Goal: Obtain resource: Download file/media

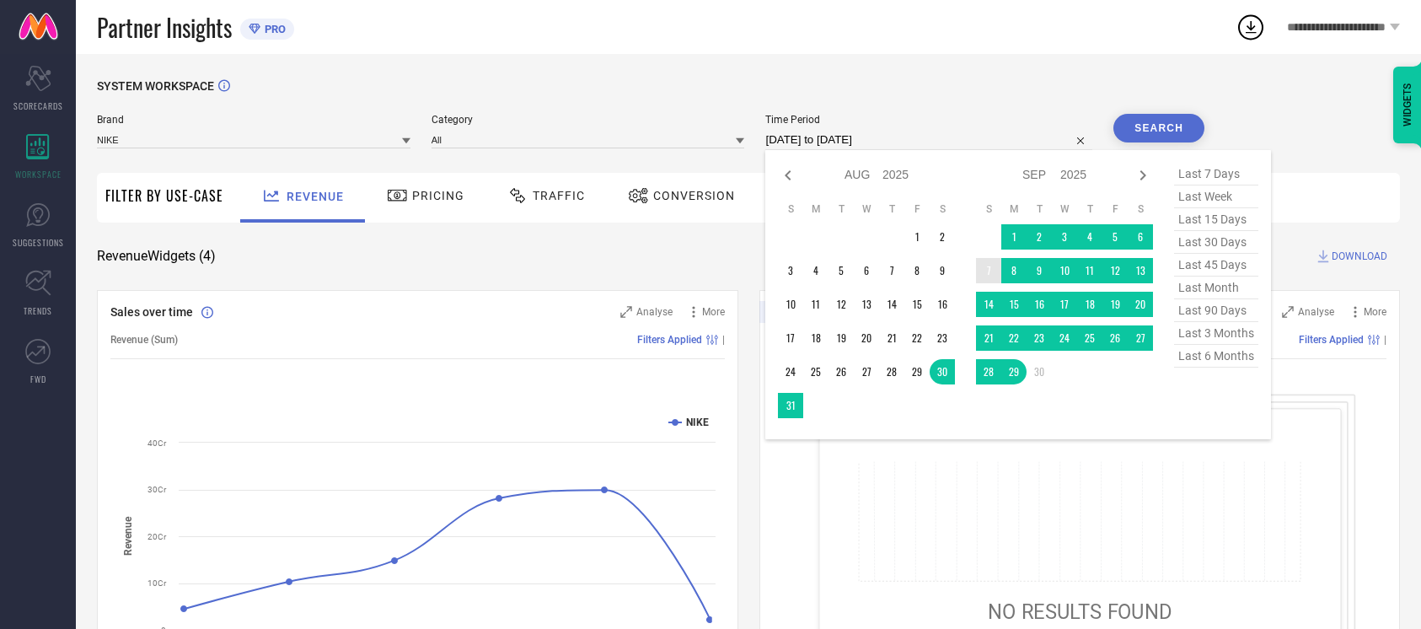
select select "7"
select select "2025"
select select "8"
select select "2025"
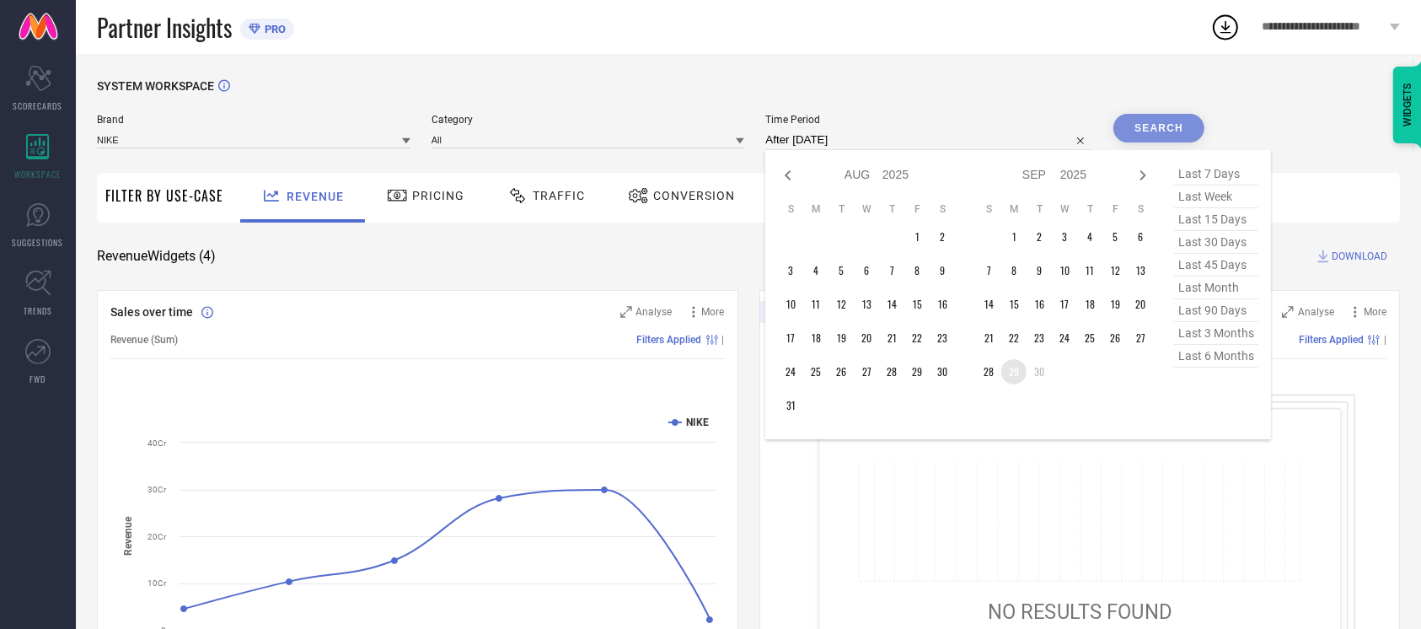
click at [1014, 368] on td "29" at bounding box center [1014, 371] width 25 height 25
type input "[DATE] to [DATE]"
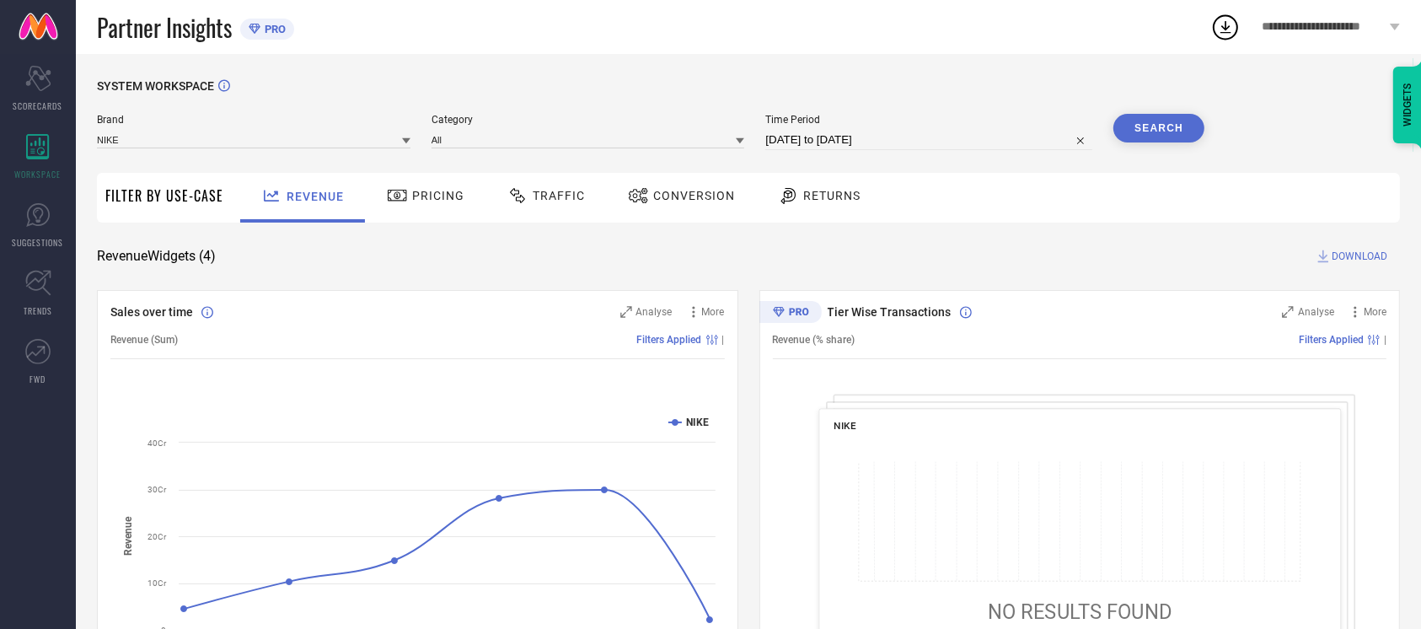
click at [663, 191] on span "Conversion" at bounding box center [694, 195] width 82 height 13
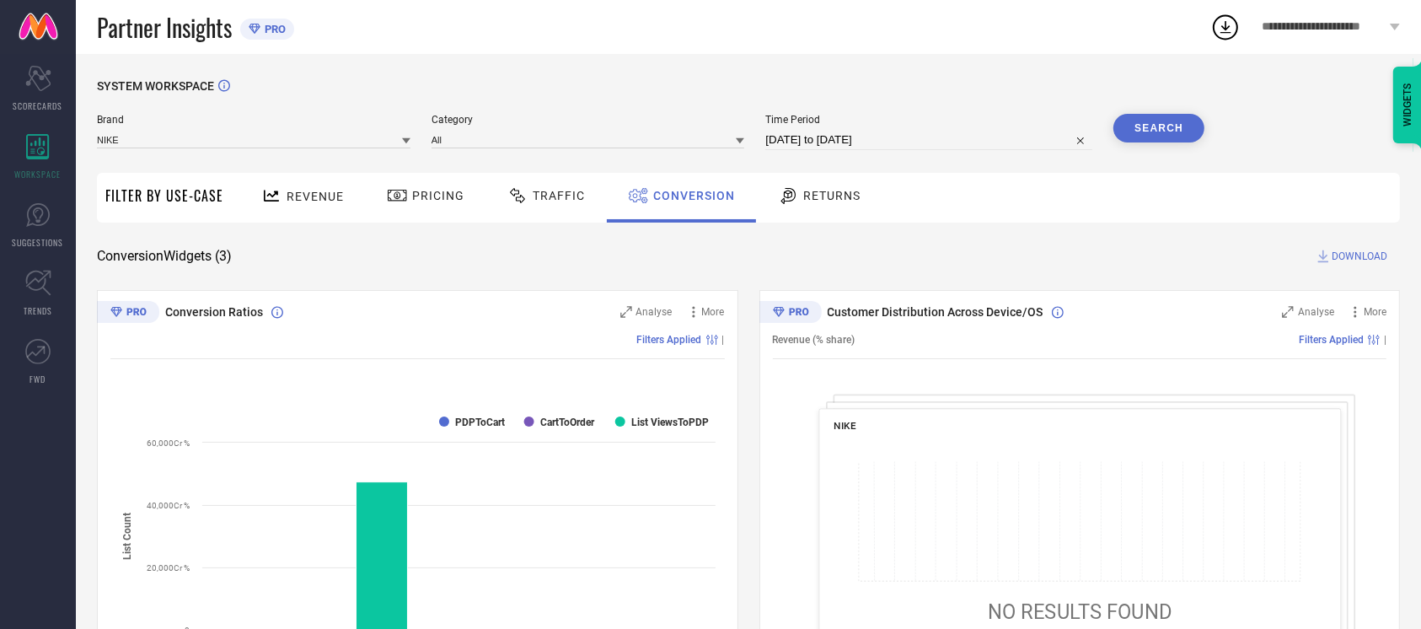
click at [1174, 128] on button "Search" at bounding box center [1159, 128] width 91 height 29
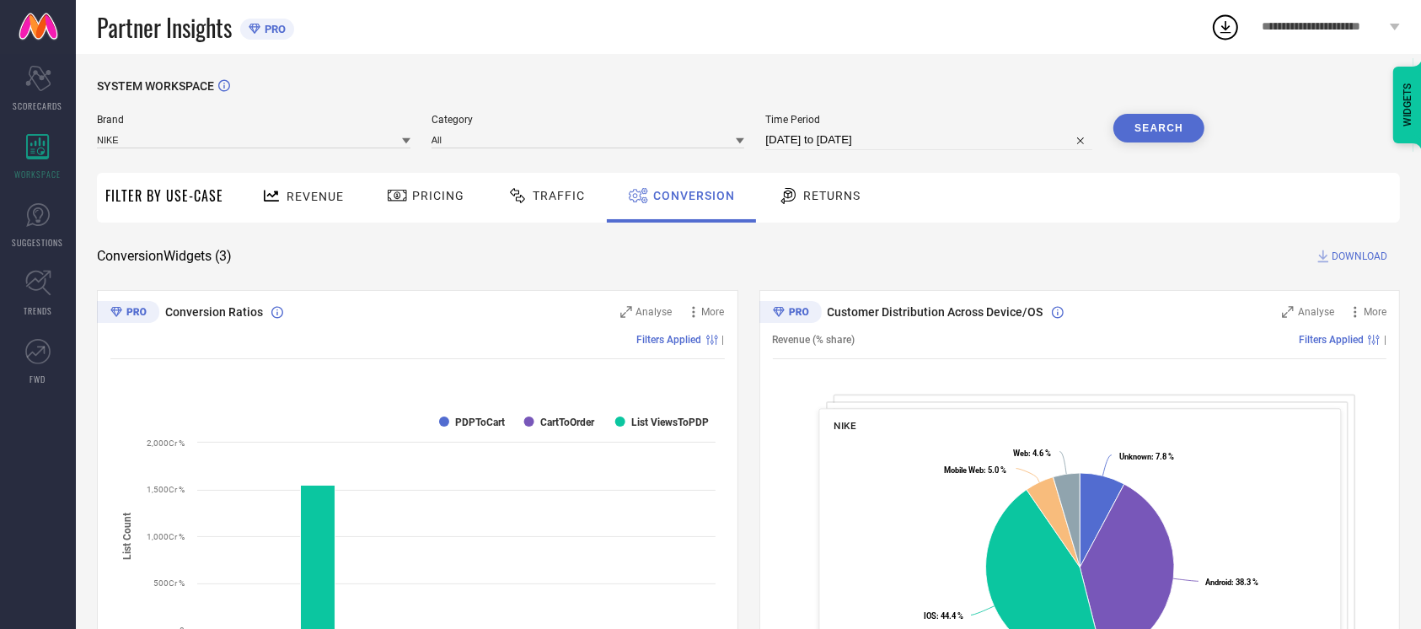
select select "8"
select select "2025"
select select "9"
select select "2025"
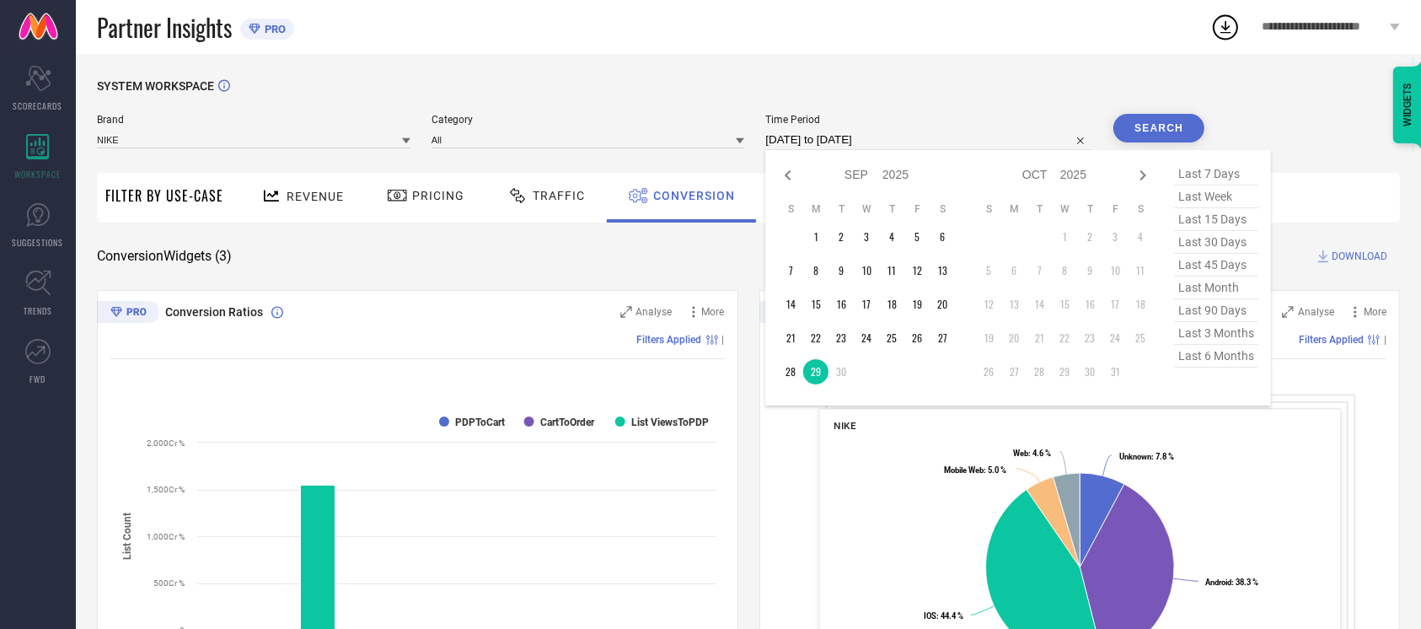
click at [935, 136] on input "[DATE] to [DATE]" at bounding box center [929, 140] width 327 height 20
click at [940, 336] on td "27" at bounding box center [942, 337] width 25 height 25
type input "[DATE] to [DATE]"
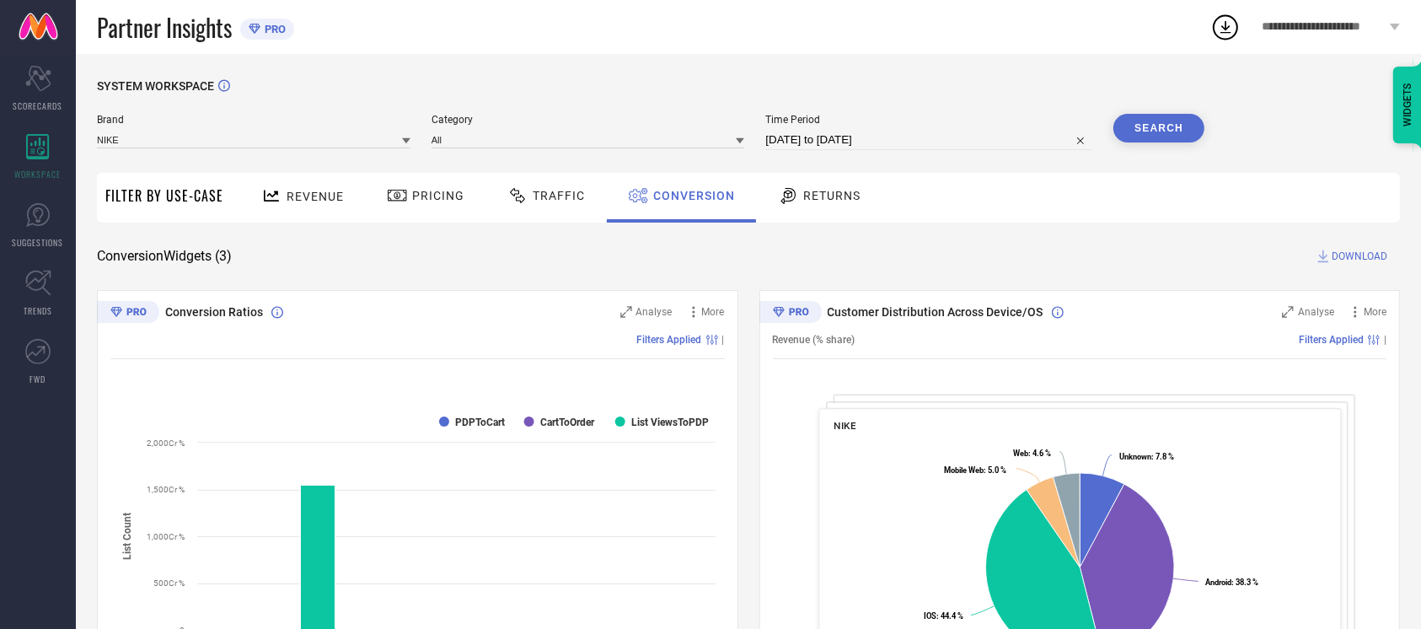
click at [1156, 129] on button "Search" at bounding box center [1159, 128] width 91 height 29
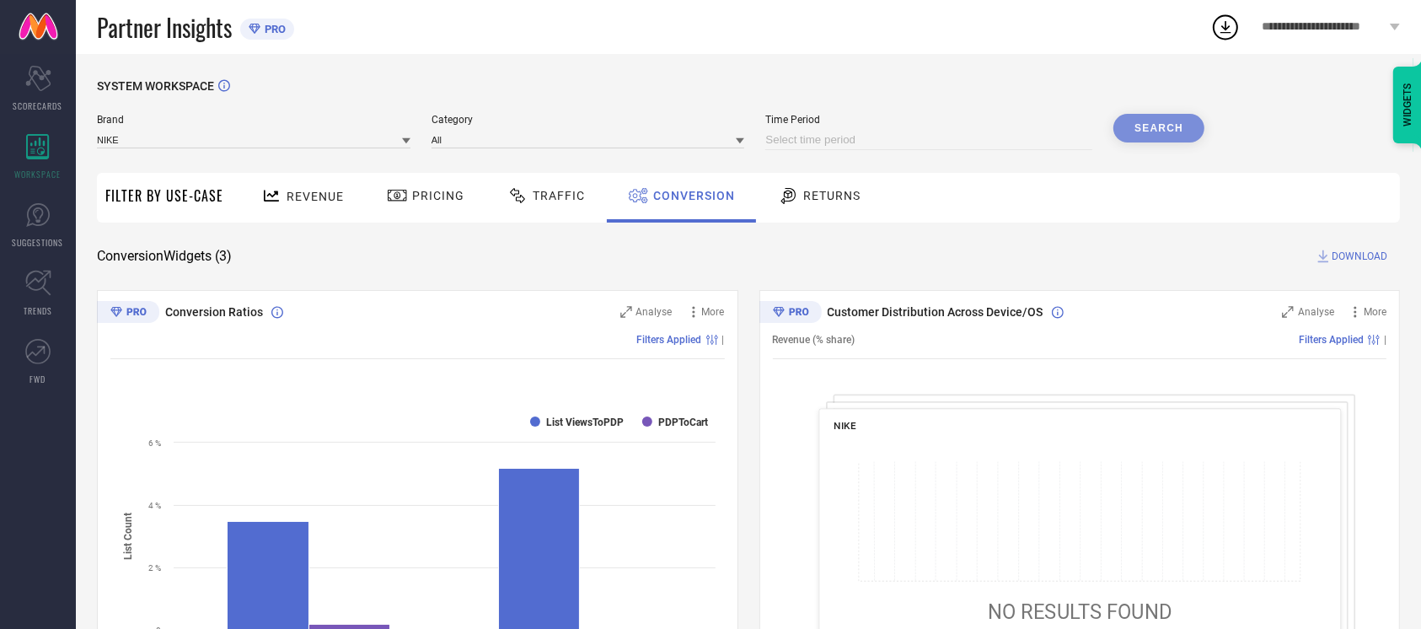
select select "9"
select select "2025"
select select "10"
select select "2025"
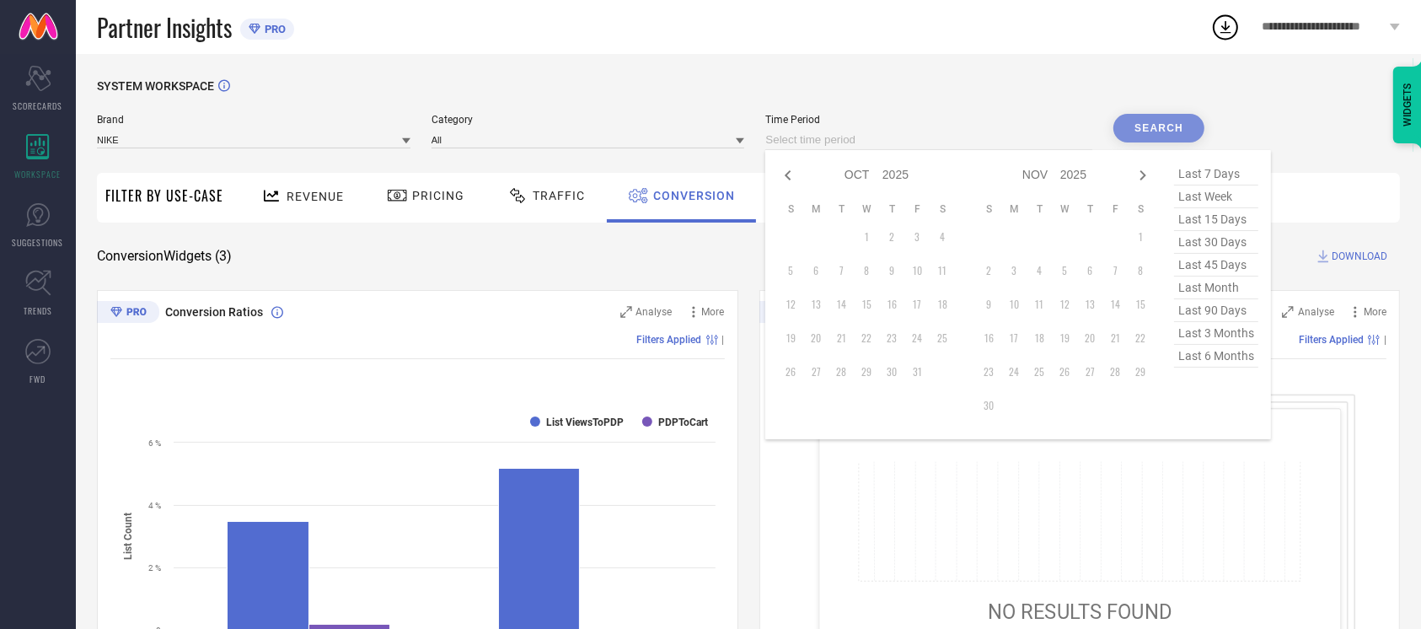
click at [815, 142] on input at bounding box center [929, 140] width 327 height 20
click at [784, 182] on icon at bounding box center [788, 175] width 20 height 20
select select "8"
select select "2025"
select select "9"
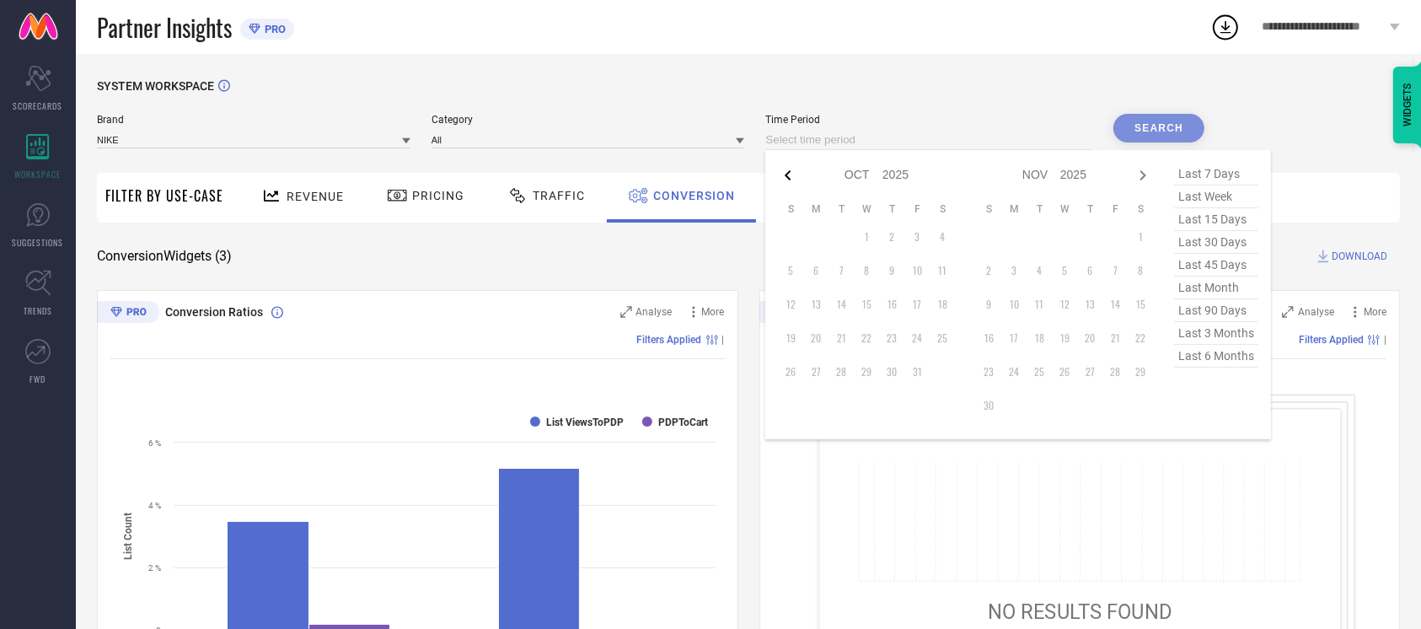
select select "2025"
click at [938, 338] on td "27" at bounding box center [942, 337] width 25 height 25
type input "[DATE] to [DATE]"
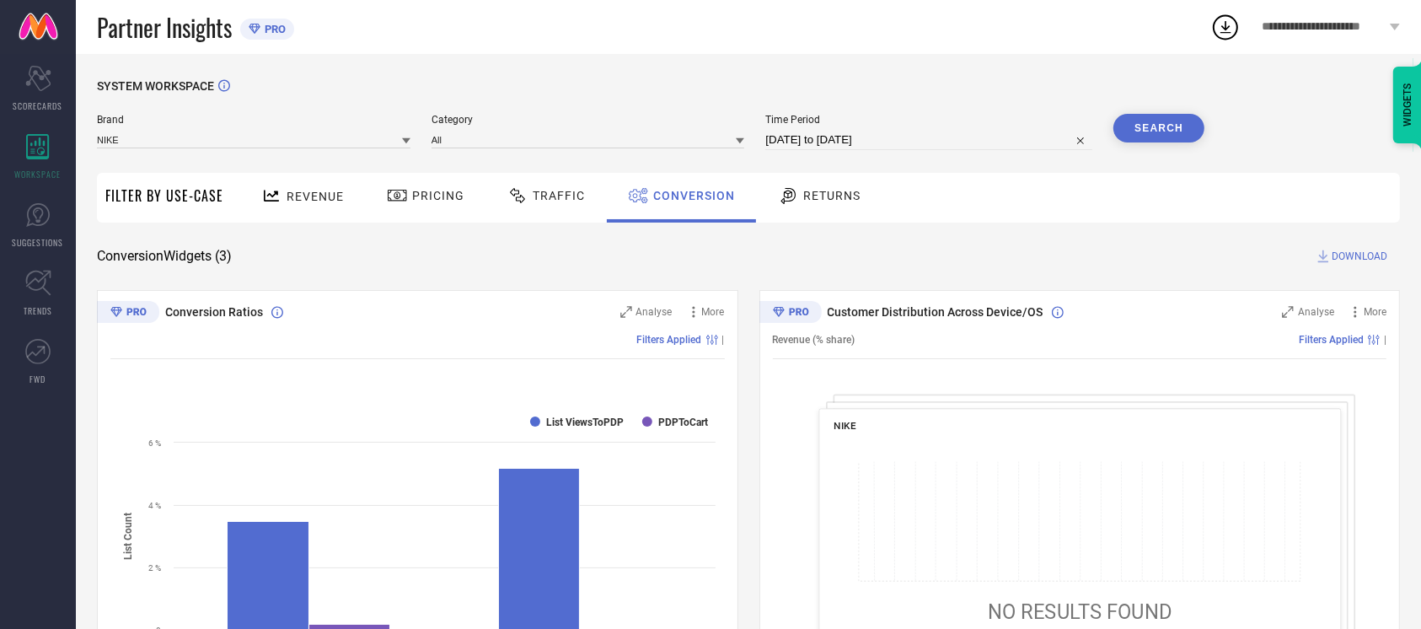
click at [1152, 132] on button "Search" at bounding box center [1159, 128] width 91 height 29
click at [1340, 253] on span "DOWNLOAD" at bounding box center [1360, 256] width 56 height 17
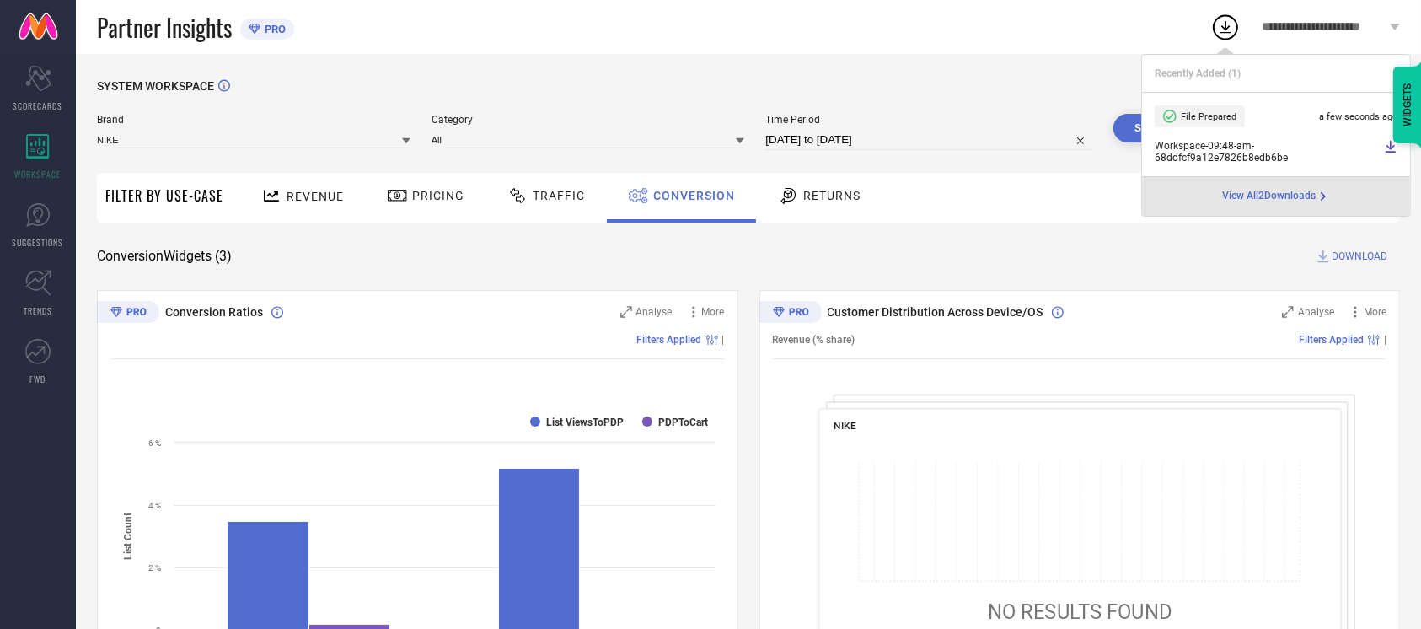
select select "8"
select select "2025"
select select "9"
select select "2025"
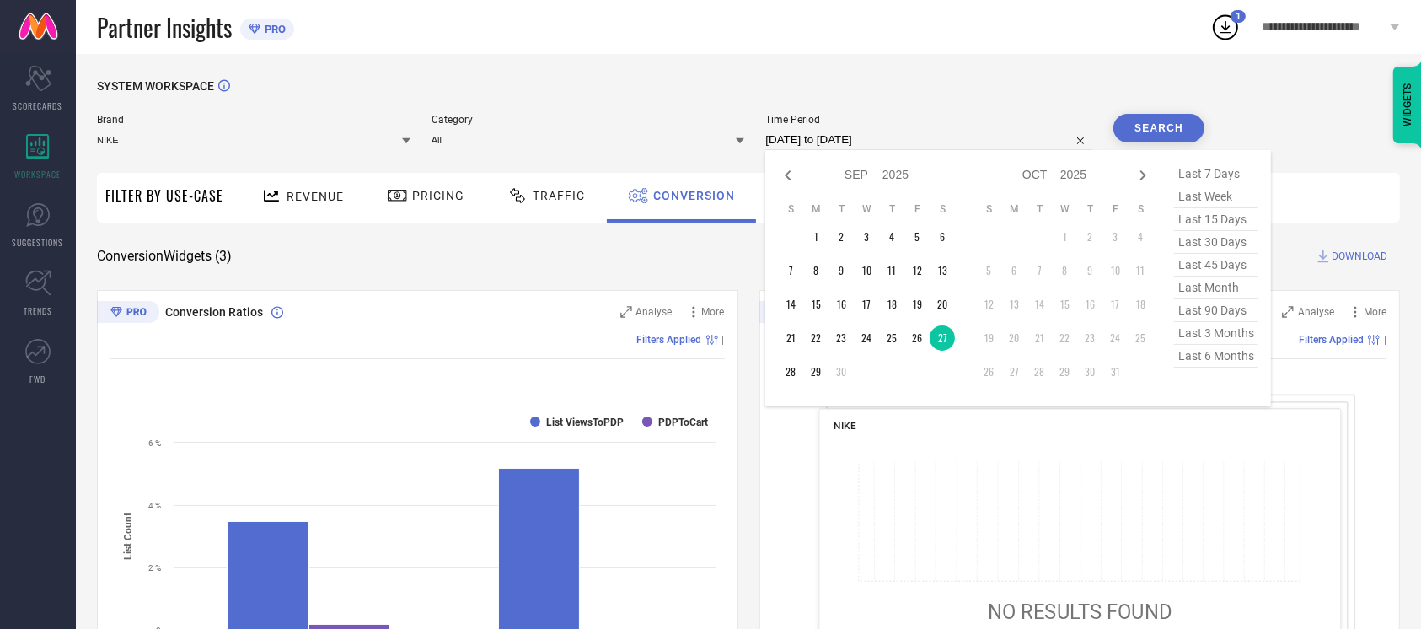
click at [954, 142] on input "[DATE] to [DATE]" at bounding box center [929, 140] width 327 height 20
click at [788, 368] on td "28" at bounding box center [790, 371] width 25 height 25
type input "[DATE] to [DATE]"
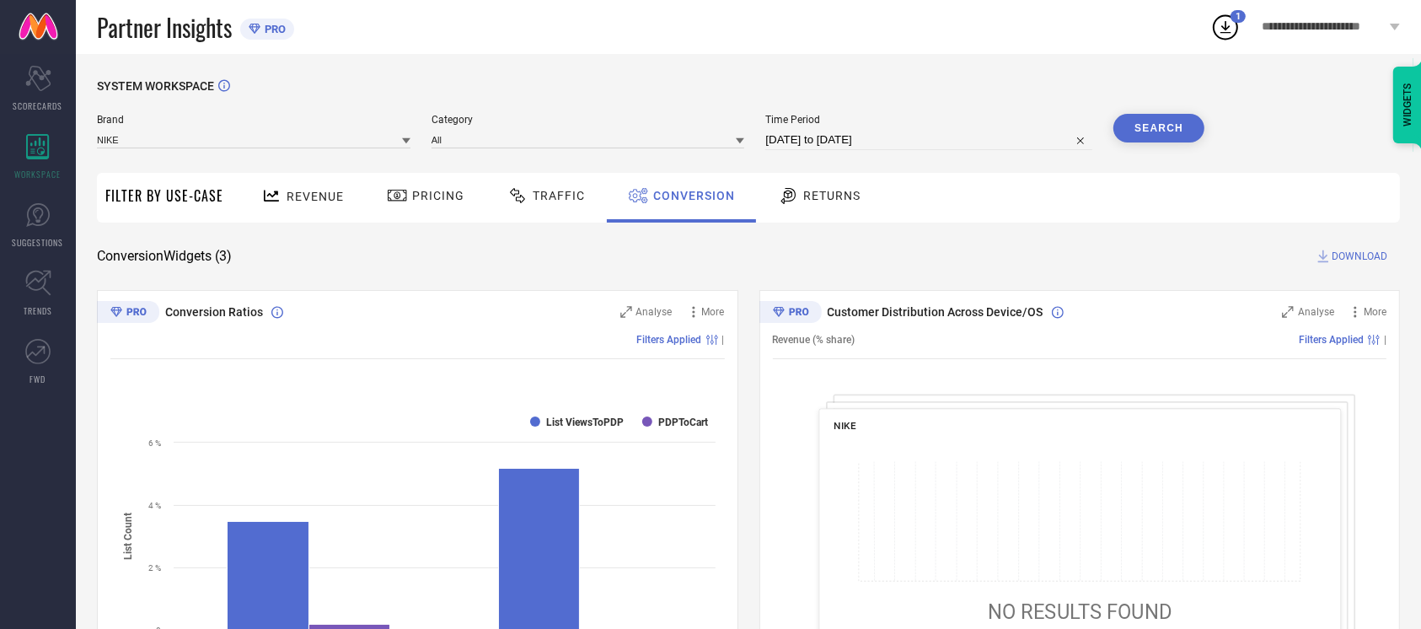
click at [1154, 135] on button "Search" at bounding box center [1159, 128] width 91 height 29
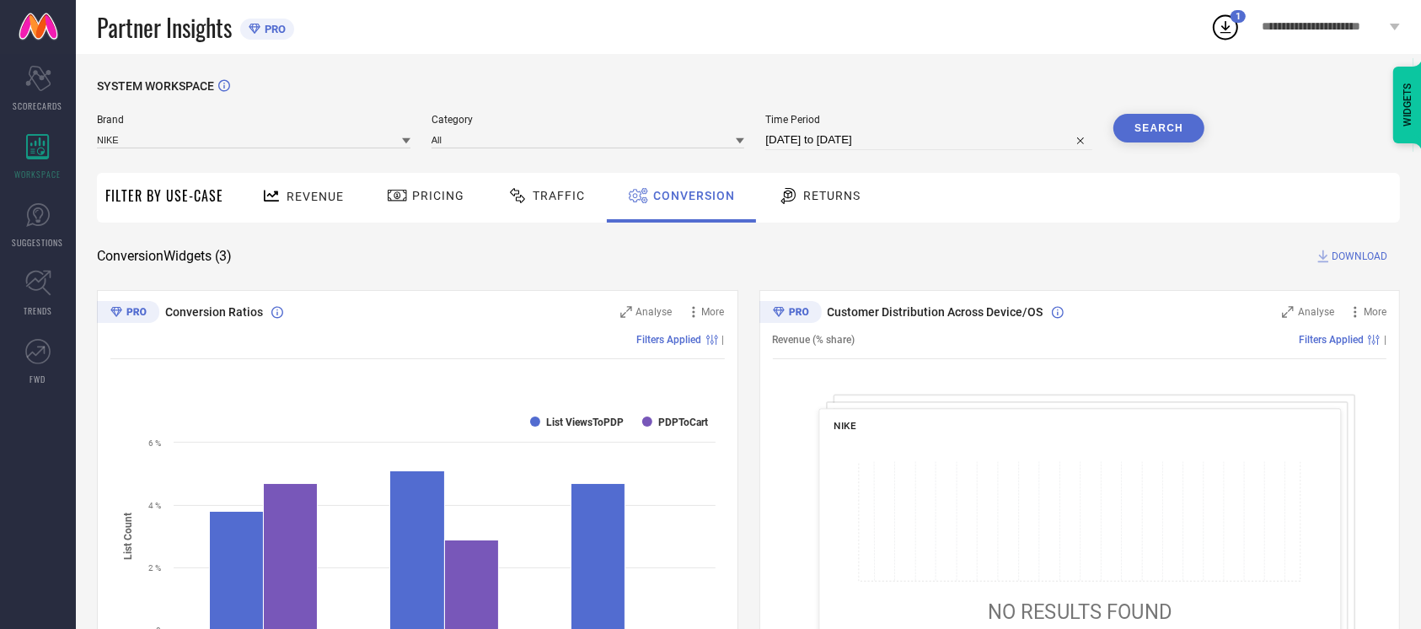
click at [901, 141] on input "[DATE] to [DATE]" at bounding box center [929, 140] width 327 height 20
select select "8"
select select "2025"
select select "9"
select select "2025"
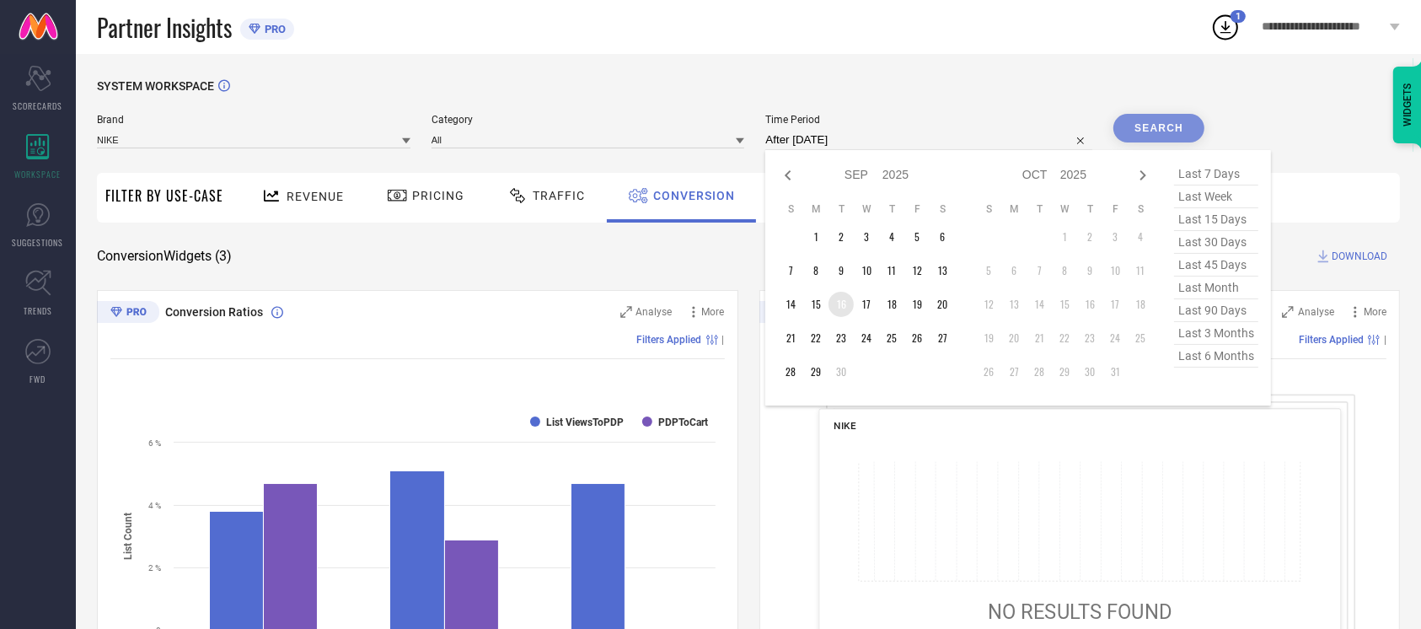
click at [843, 305] on td "16" at bounding box center [841, 304] width 25 height 25
type input "[DATE] to [DATE]"
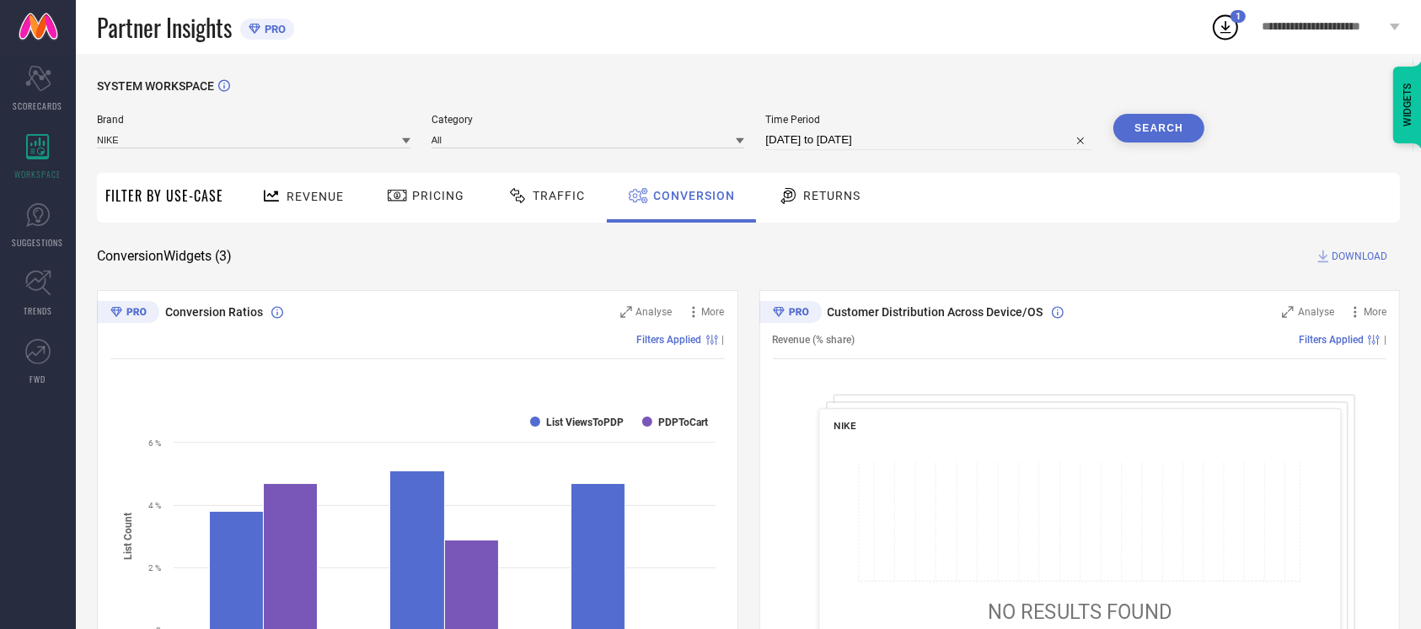
click at [1152, 124] on button "Search" at bounding box center [1159, 128] width 91 height 29
